Goal: Obtain resource: Download file/media

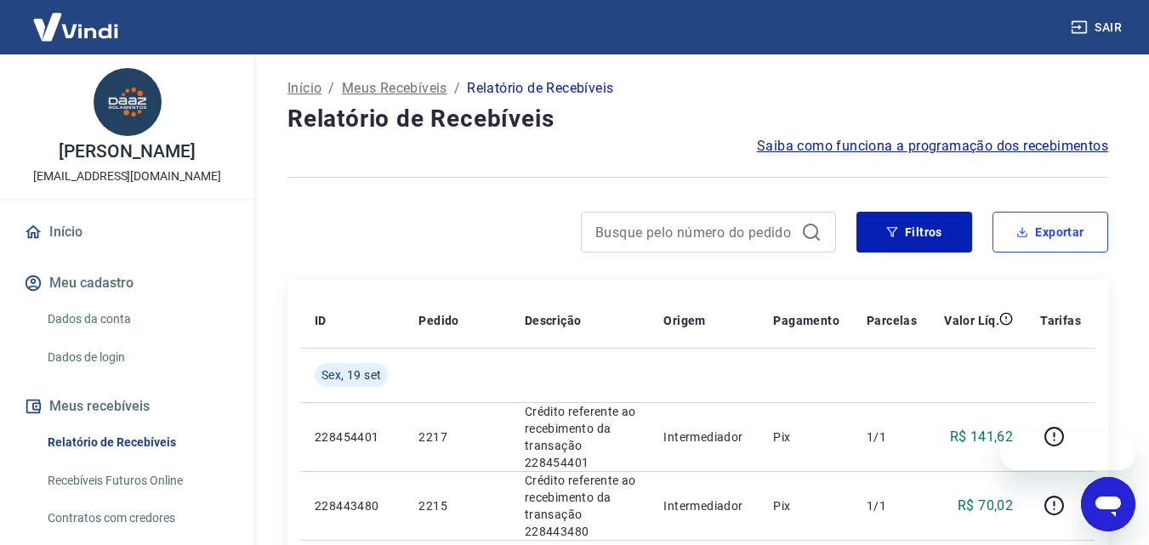
click at [1058, 233] on button "Exportar" at bounding box center [1051, 232] width 116 height 41
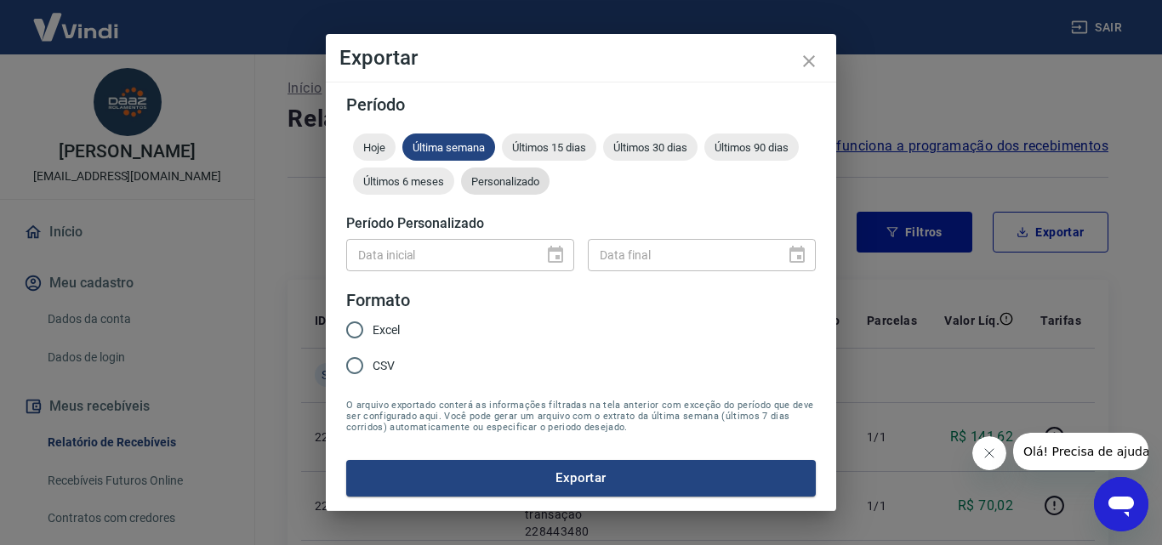
click at [514, 176] on span "Personalizado" at bounding box center [505, 181] width 88 height 13
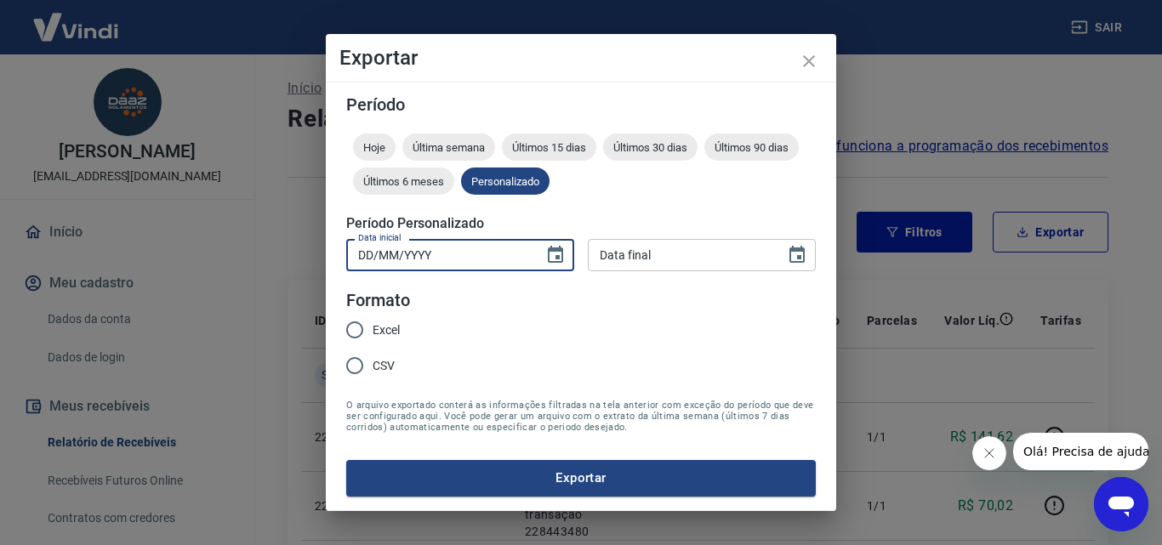
type input "DD/MM/YYYY"
click at [517, 251] on input "DD/MM/YYYY" at bounding box center [438, 254] width 185 height 31
click at [543, 257] on button "Choose date" at bounding box center [556, 255] width 34 height 34
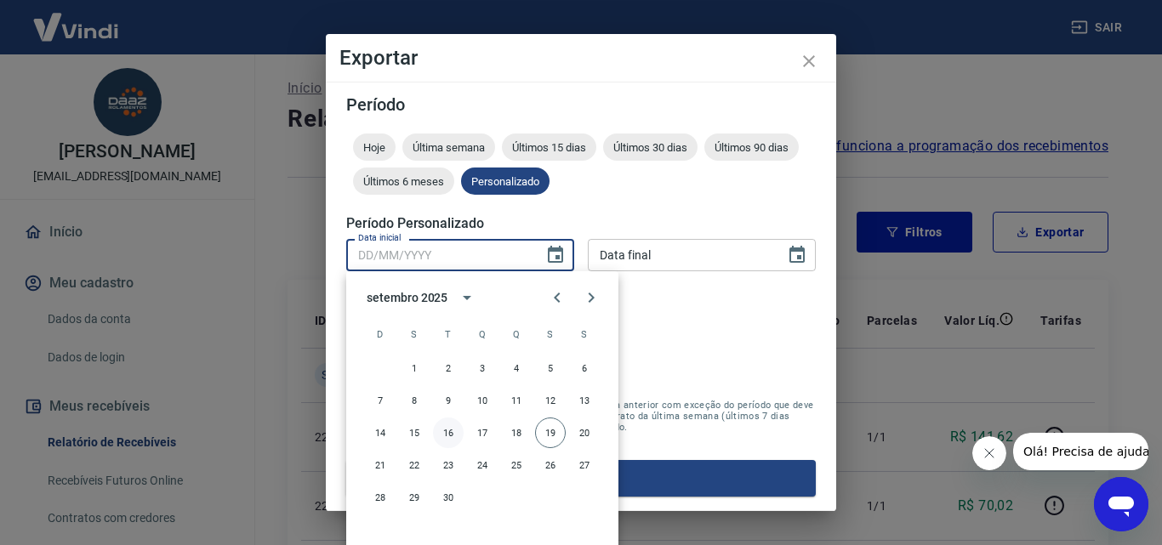
click at [443, 439] on button "16" at bounding box center [448, 433] width 31 height 31
type input "[DATE]"
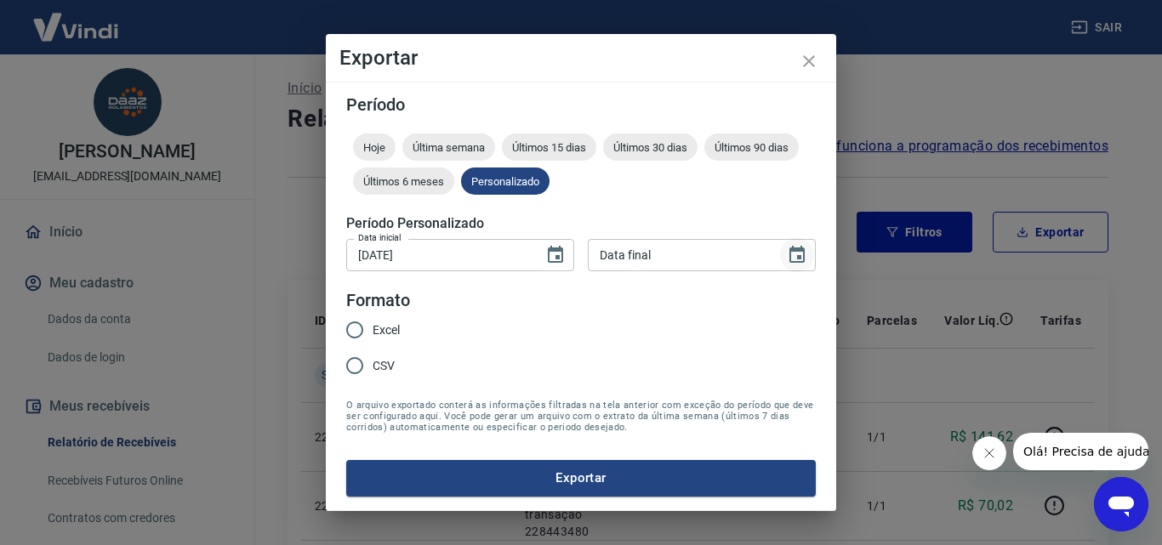
click at [799, 259] on icon "Choose date" at bounding box center [797, 254] width 15 height 17
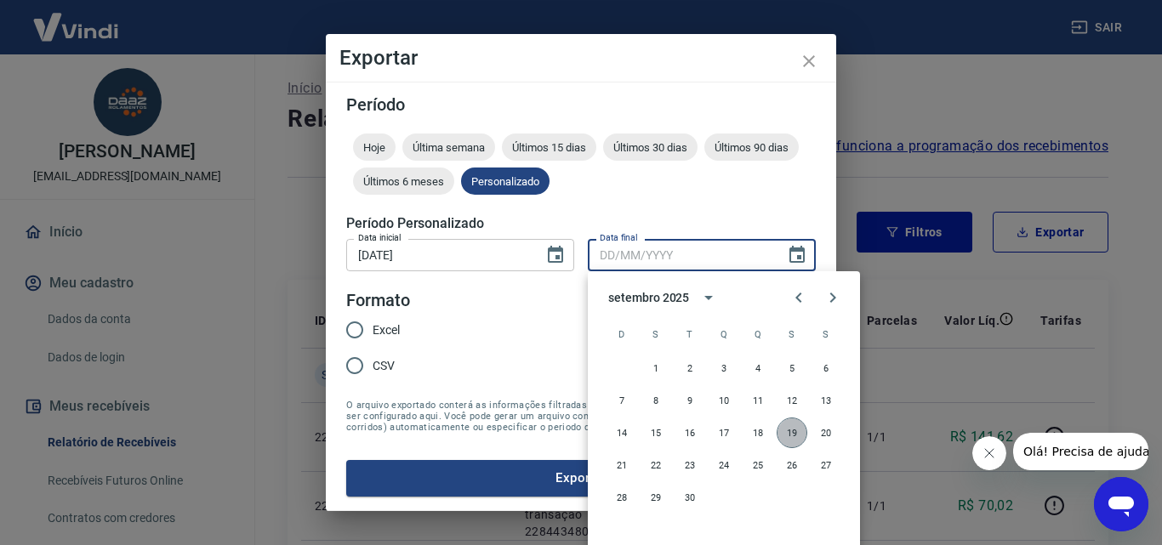
click at [790, 430] on button "19" at bounding box center [792, 433] width 31 height 31
type input "[DATE]"
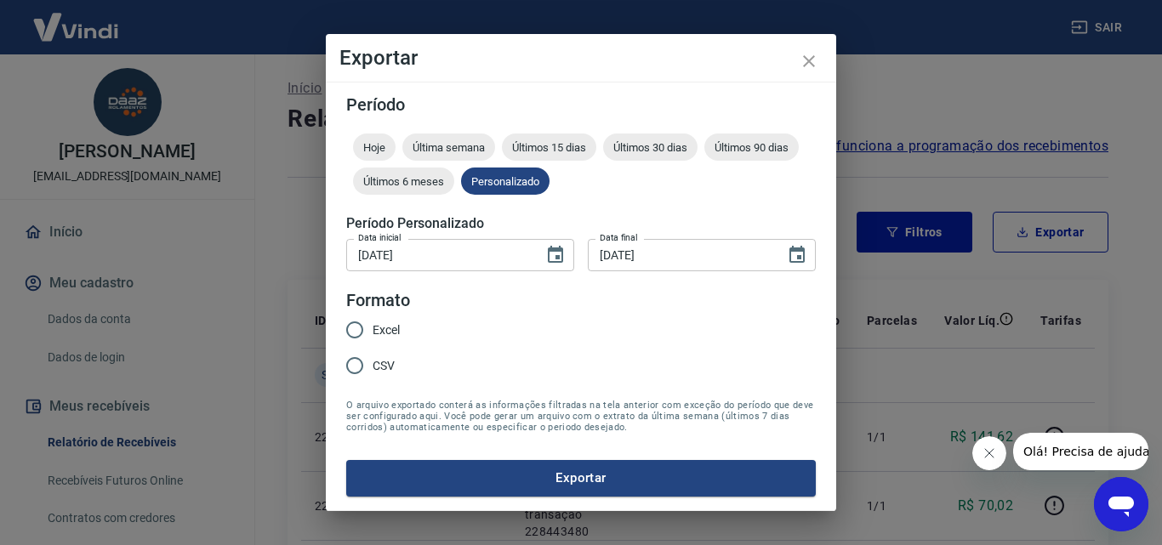
click at [359, 331] on input "Excel" at bounding box center [355, 330] width 36 height 36
radio input "true"
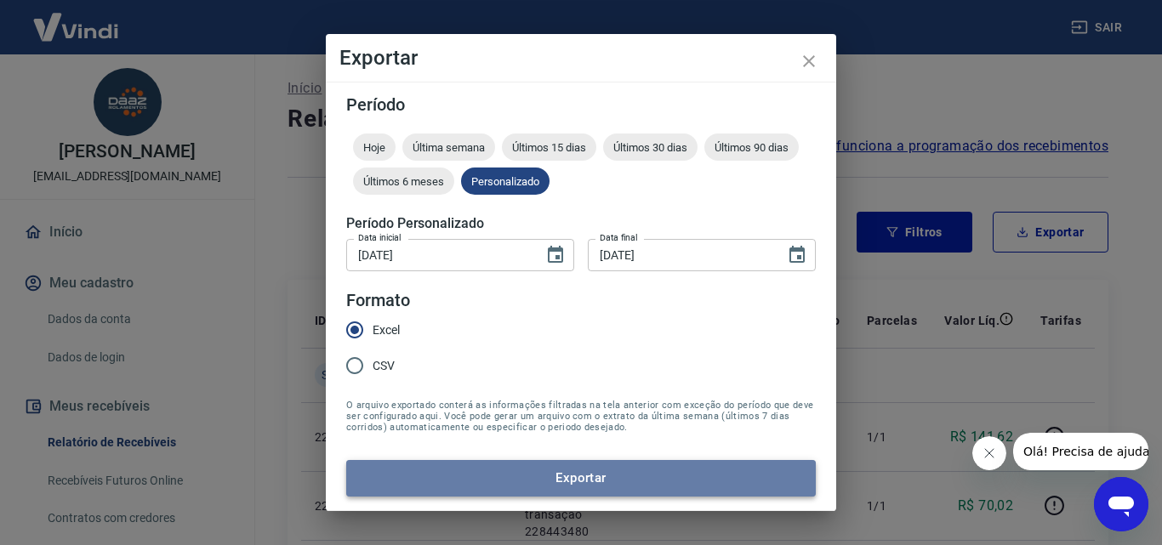
click at [609, 490] on button "Exportar" at bounding box center [581, 478] width 470 height 36
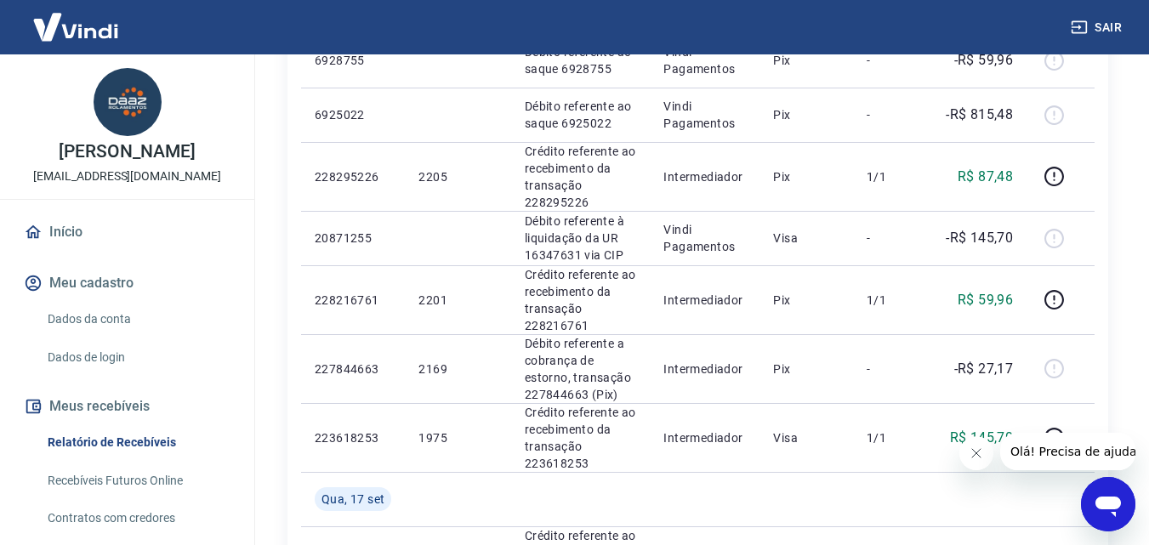
scroll to position [1021, 0]
